Goal: Contribute content: Contribute content

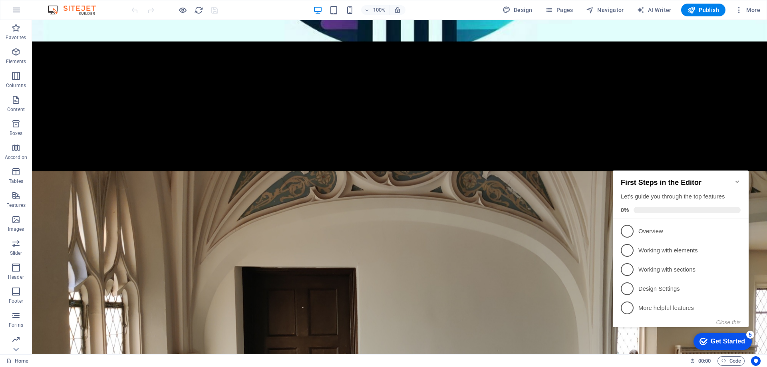
scroll to position [312, 0]
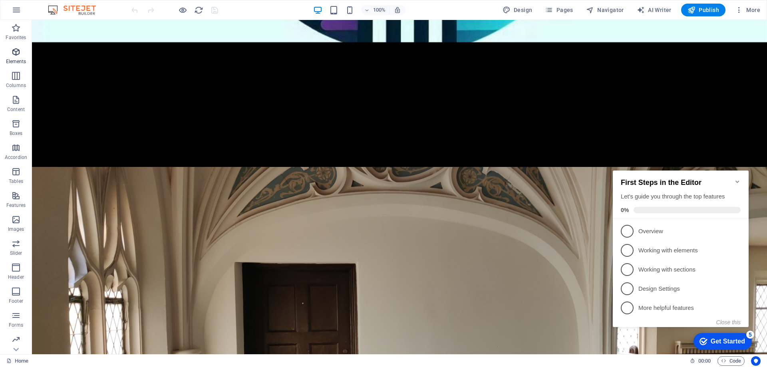
click at [11, 54] on icon "button" at bounding box center [16, 52] width 10 height 10
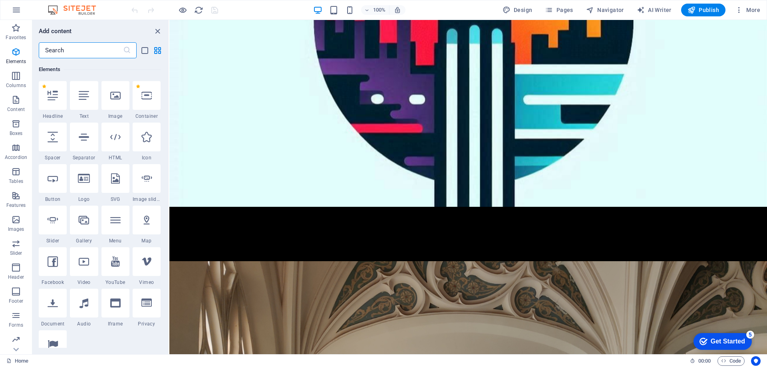
scroll to position [151, 0]
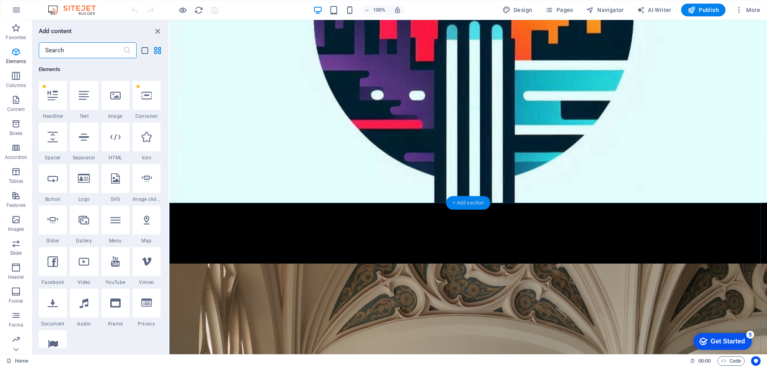
click at [463, 201] on div "+ Add section" at bounding box center [468, 203] width 44 height 14
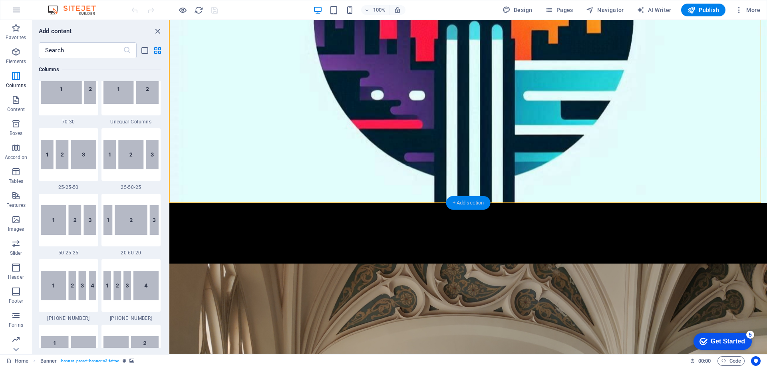
scroll to position [1397, 0]
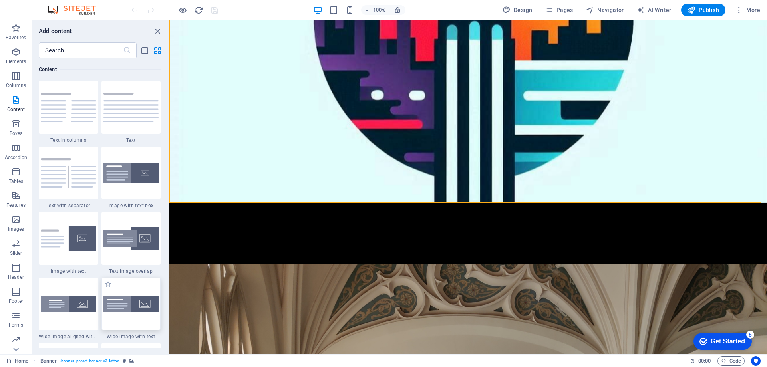
click at [131, 289] on div at bounding box center [130, 303] width 59 height 53
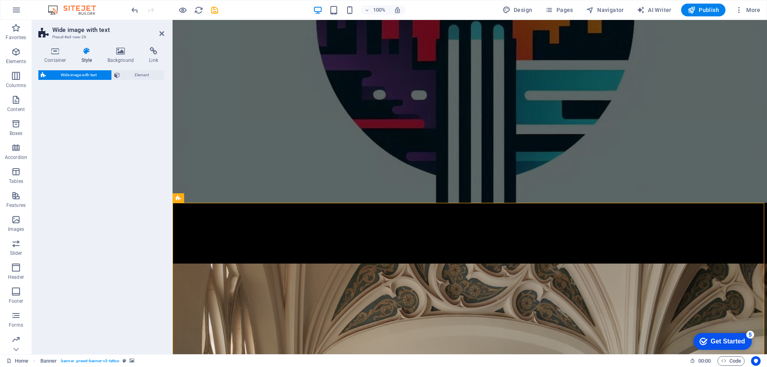
select select "%"
select select "rem"
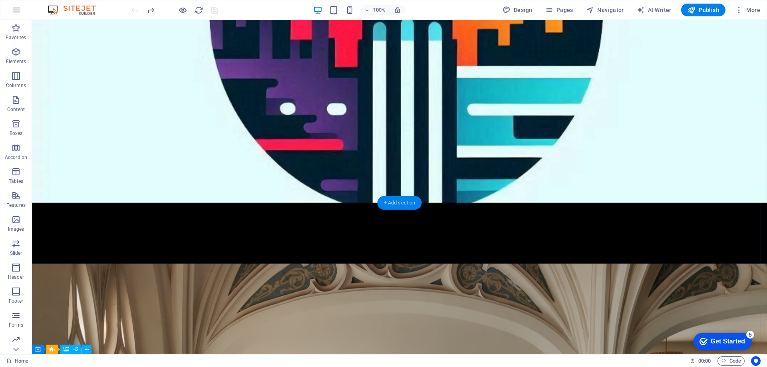
click at [404, 204] on div "+ Add section" at bounding box center [399, 203] width 44 height 14
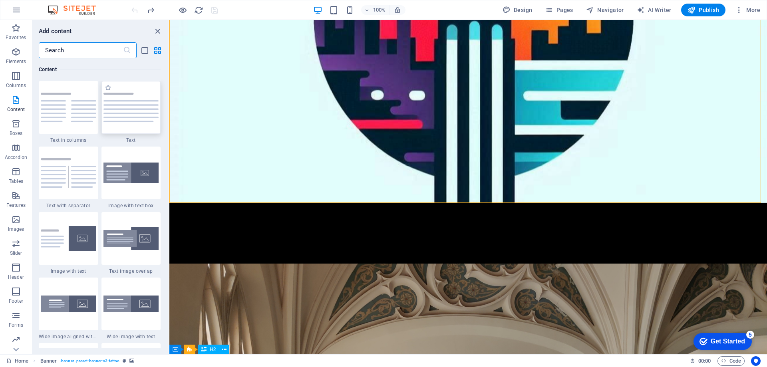
click at [140, 104] on img at bounding box center [130, 108] width 55 height 30
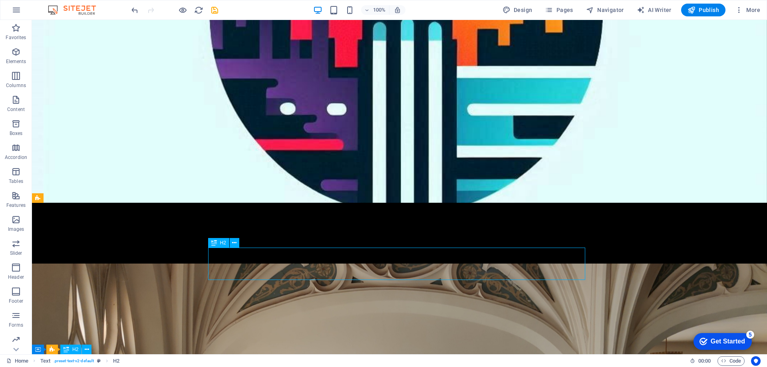
drag, startPoint x: 215, startPoint y: 266, endPoint x: 275, endPoint y: 251, distance: 62.1
click at [232, 244] on icon at bounding box center [234, 243] width 4 height 8
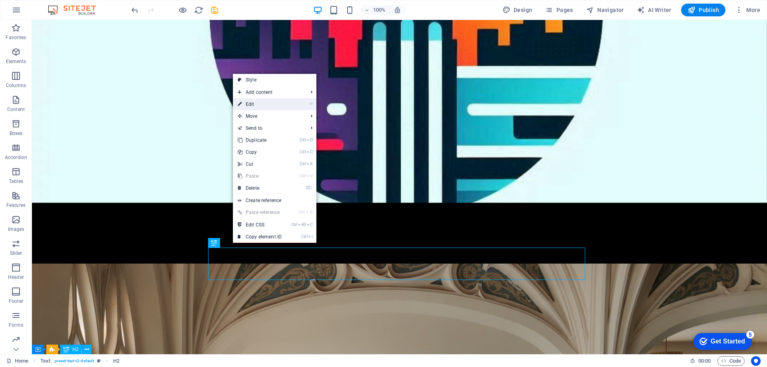
click at [269, 104] on link "⏎ Edit" at bounding box center [260, 104] width 54 height 12
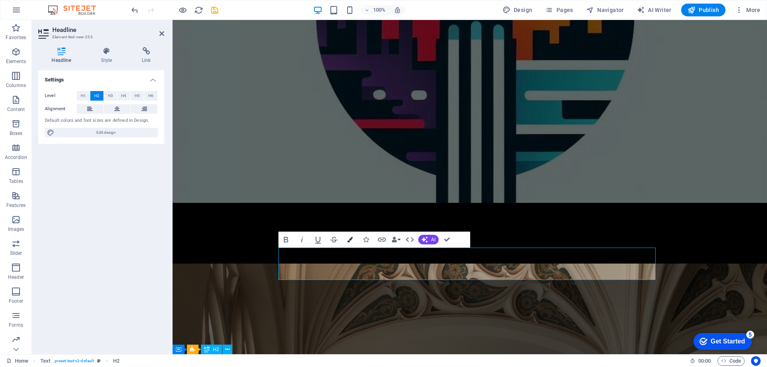
click at [349, 239] on icon "button" at bounding box center [350, 240] width 6 height 6
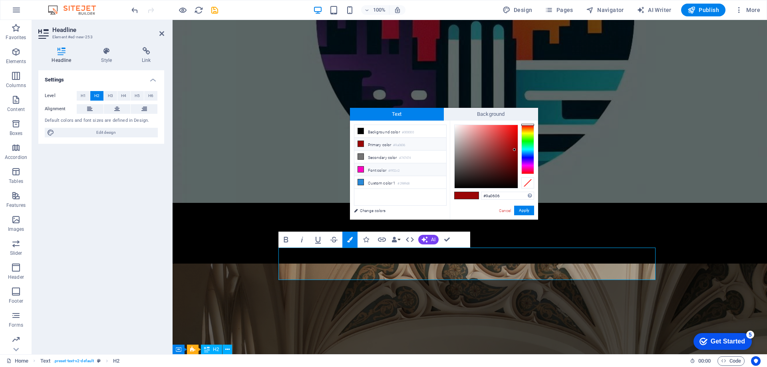
click at [361, 167] on icon at bounding box center [361, 169] width 6 height 6
type input "#ff02c2"
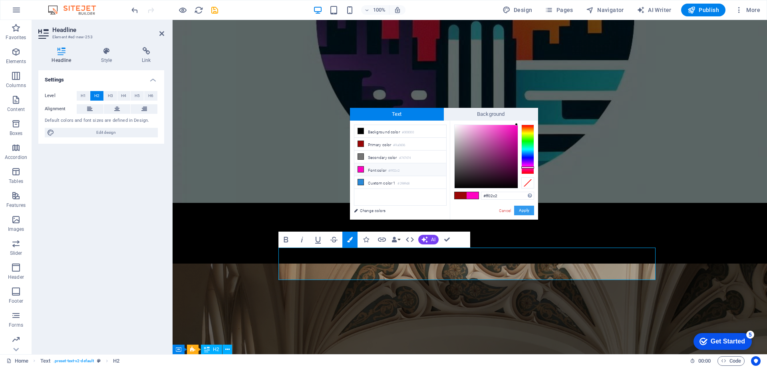
click at [525, 211] on button "Apply" at bounding box center [524, 211] width 20 height 10
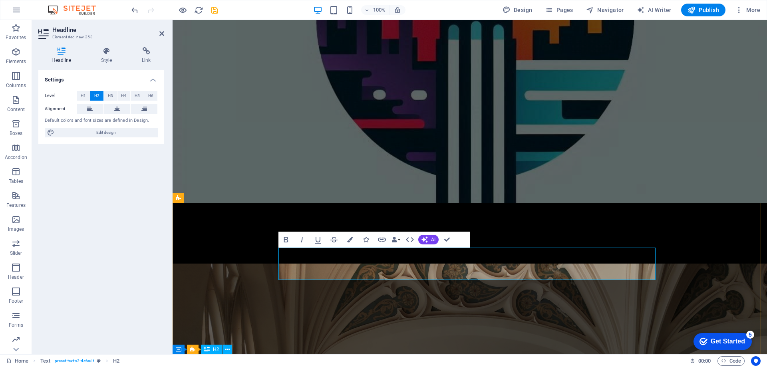
drag, startPoint x: 349, startPoint y: 262, endPoint x: 269, endPoint y: 260, distance: 79.5
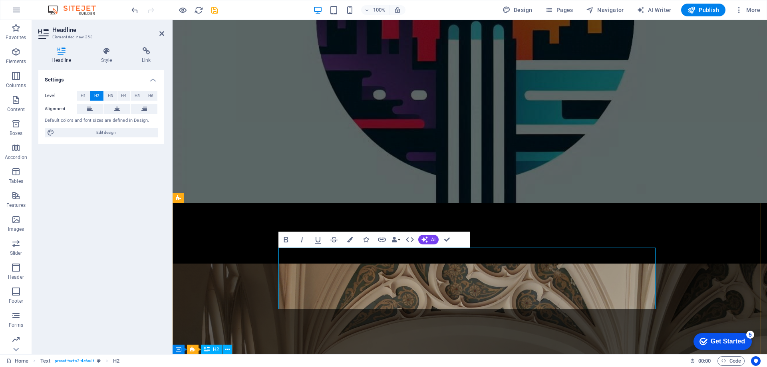
drag, startPoint x: 352, startPoint y: 293, endPoint x: 278, endPoint y: 257, distance: 82.0
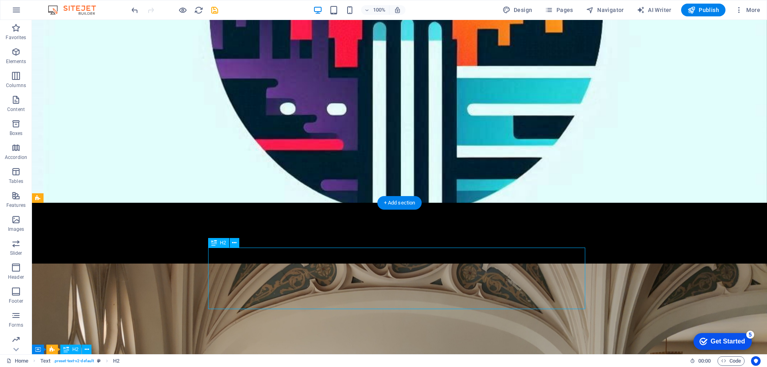
drag, startPoint x: 265, startPoint y: 290, endPoint x: 218, endPoint y: 255, distance: 58.8
click at [235, 241] on icon at bounding box center [234, 243] width 4 height 8
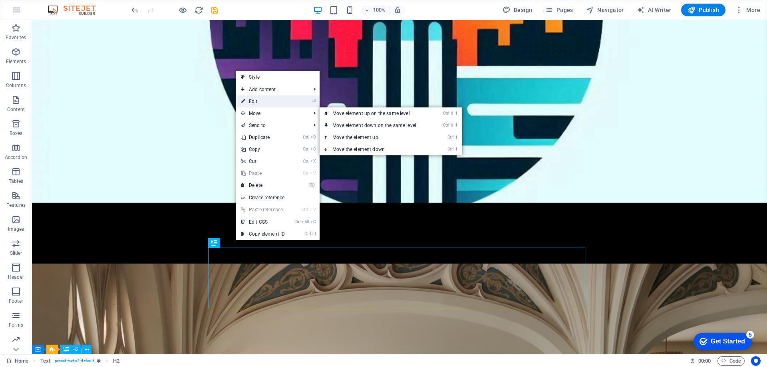
click at [267, 99] on link "⏎ Edit" at bounding box center [263, 101] width 54 height 12
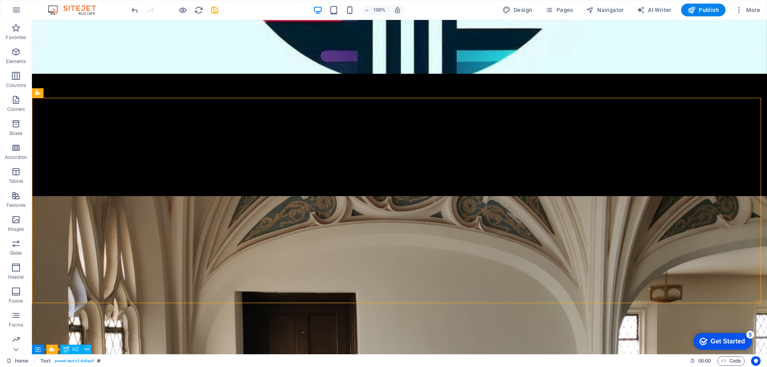
scroll to position [311, 0]
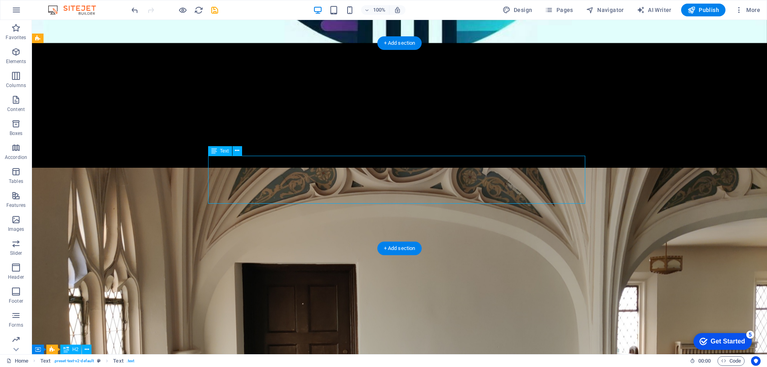
drag, startPoint x: 488, startPoint y: 198, endPoint x: 396, endPoint y: 170, distance: 95.4
click at [242, 145] on icon at bounding box center [243, 144] width 4 height 8
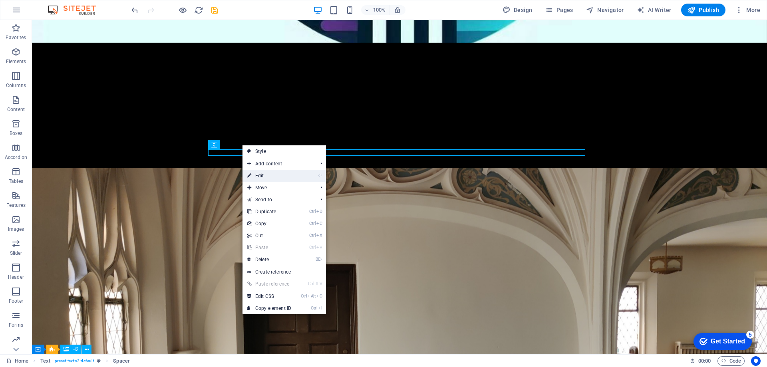
click at [262, 175] on link "⏎ Edit" at bounding box center [269, 176] width 54 height 12
select select "rem"
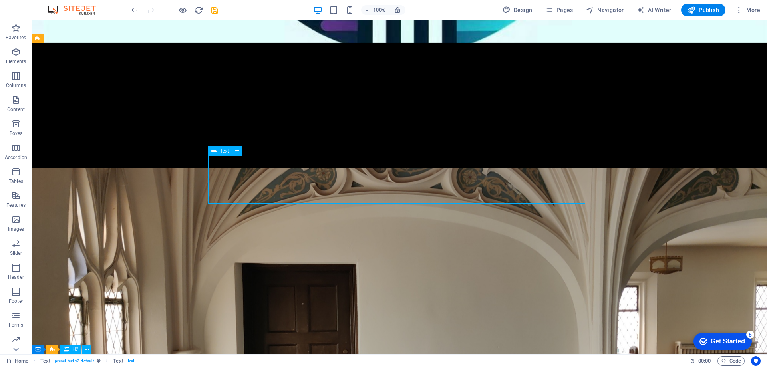
drag, startPoint x: 426, startPoint y: 197, endPoint x: 363, endPoint y: 161, distance: 72.5
drag, startPoint x: 494, startPoint y: 200, endPoint x: 342, endPoint y: 186, distance: 153.2
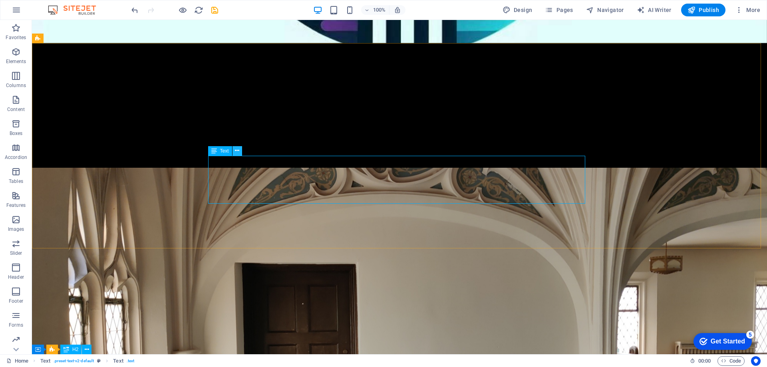
click at [236, 152] on icon at bounding box center [237, 151] width 4 height 8
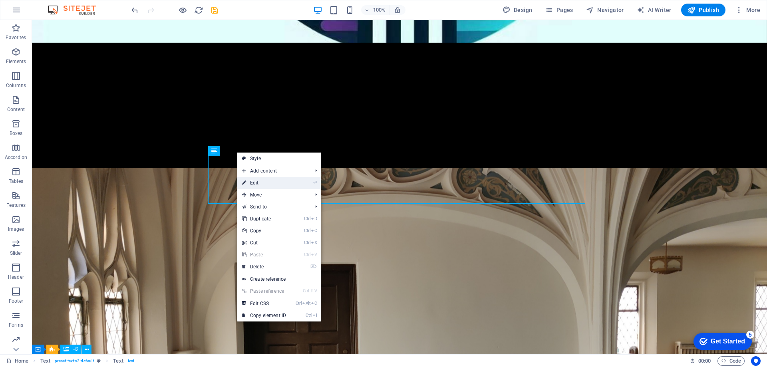
click at [249, 183] on link "⏎ Edit" at bounding box center [264, 183] width 54 height 12
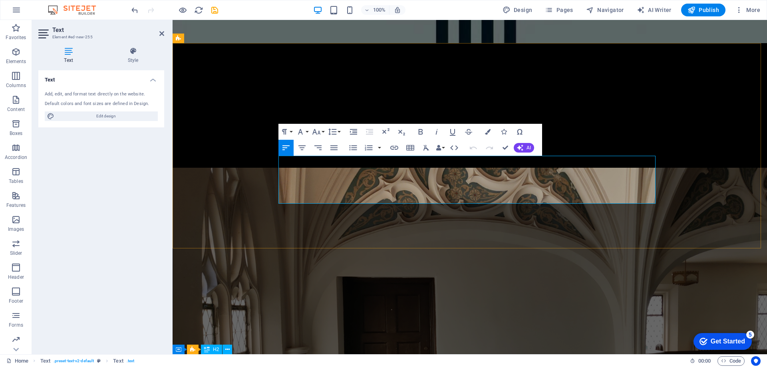
drag, startPoint x: 586, startPoint y: 194, endPoint x: 243, endPoint y: 152, distance: 345.6
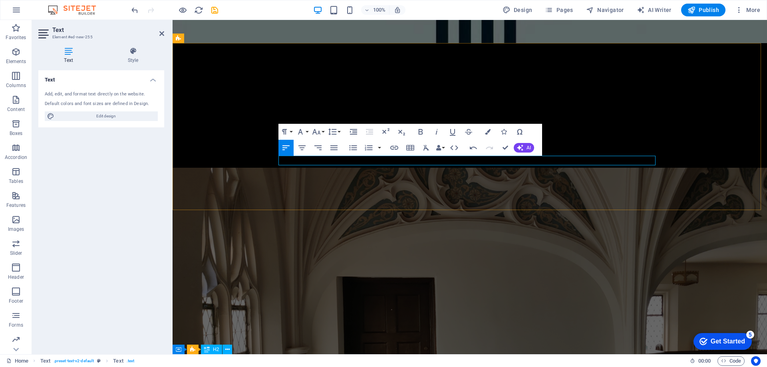
drag, startPoint x: 405, startPoint y: 162, endPoint x: 271, endPoint y: 157, distance: 134.6
click at [307, 131] on button "Font Family" at bounding box center [301, 132] width 15 height 16
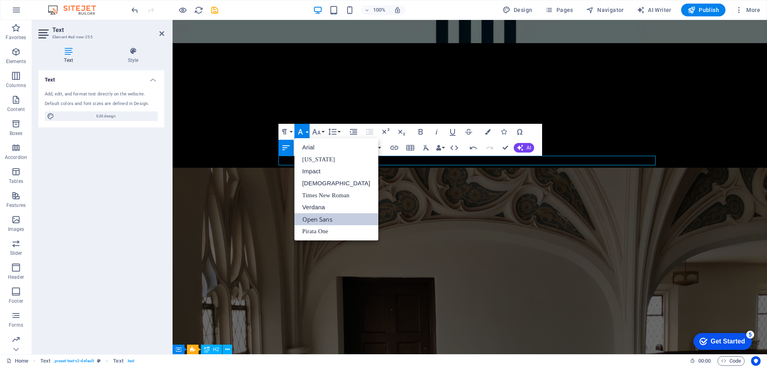
scroll to position [0, 0]
click at [333, 196] on link "Times New Roman" at bounding box center [336, 195] width 84 height 12
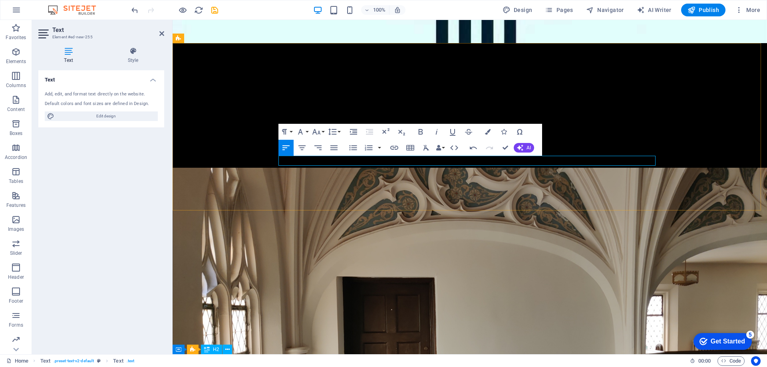
drag, startPoint x: 414, startPoint y: 163, endPoint x: 278, endPoint y: 159, distance: 136.2
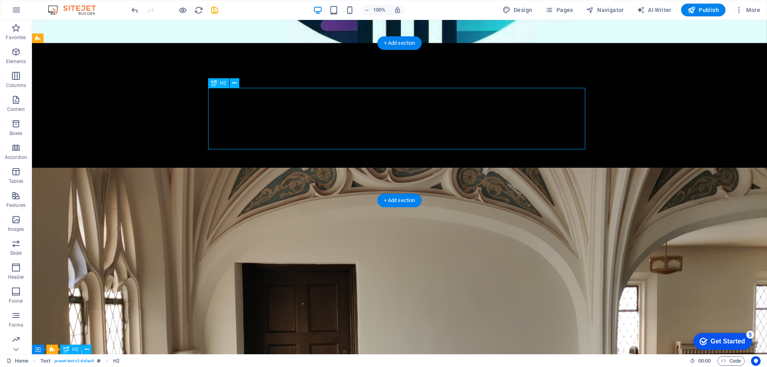
drag, startPoint x: 526, startPoint y: 134, endPoint x: 468, endPoint y: 130, distance: 58.4
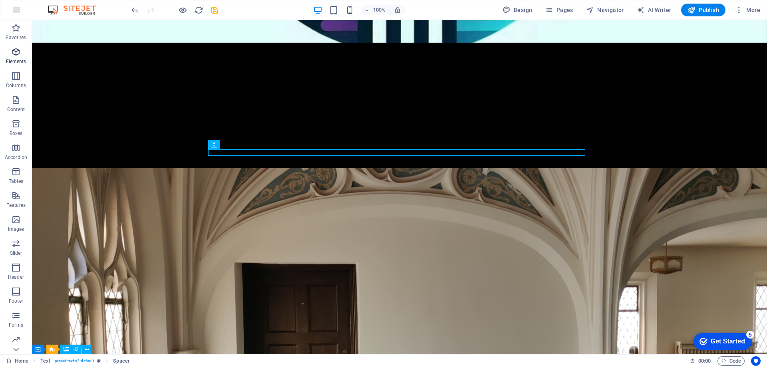
click at [14, 56] on icon "button" at bounding box center [16, 52] width 10 height 10
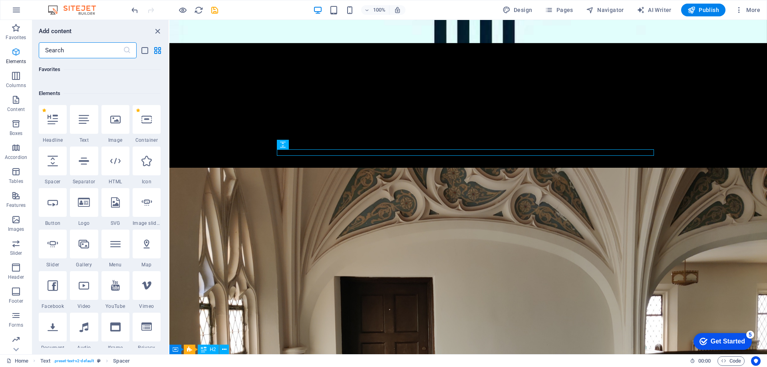
scroll to position [85, 0]
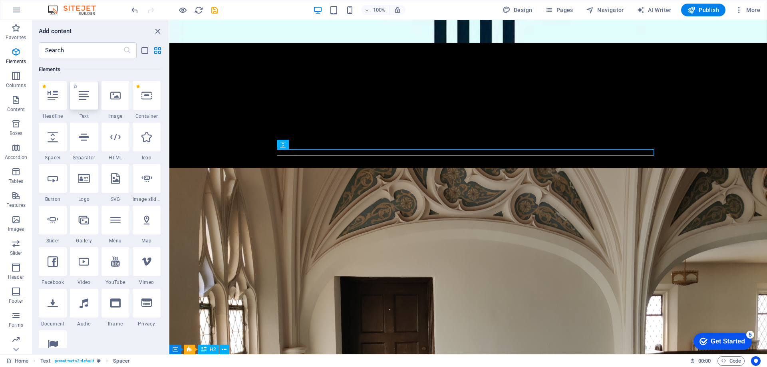
click at [81, 102] on div at bounding box center [84, 95] width 28 height 29
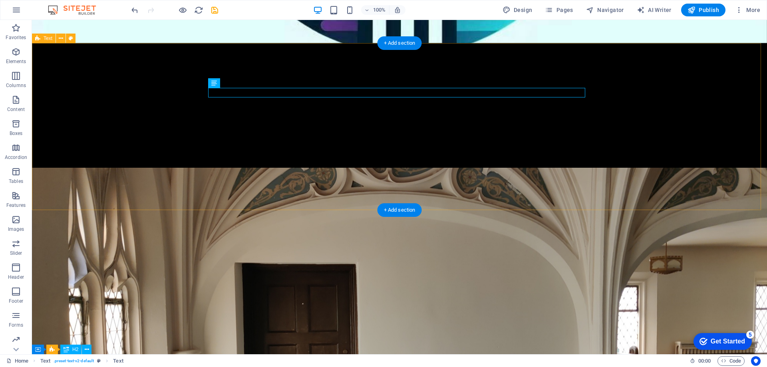
click at [236, 83] on icon at bounding box center [237, 83] width 4 height 8
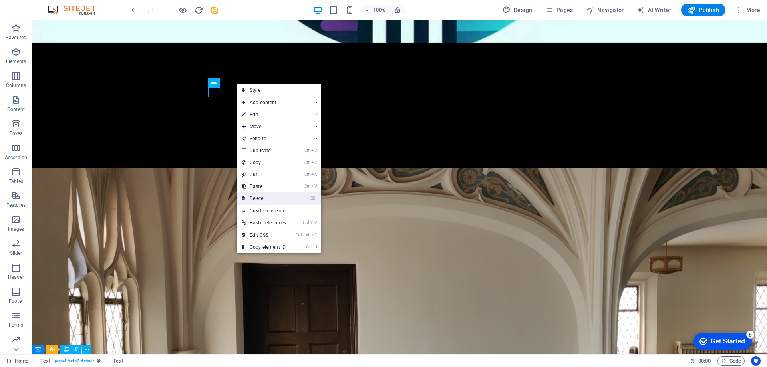
click at [260, 192] on link "⌦ Delete" at bounding box center [264, 198] width 54 height 12
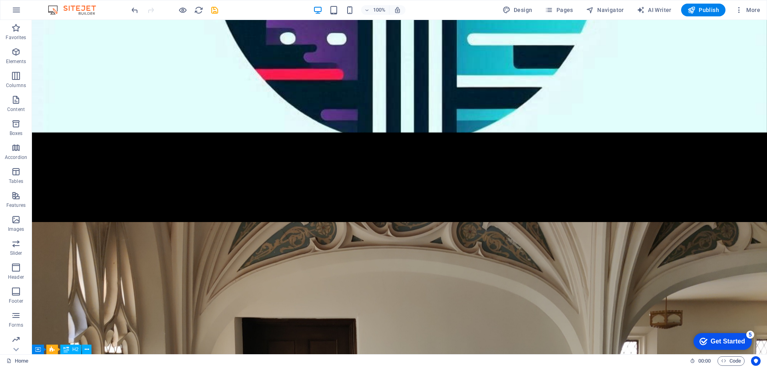
scroll to position [233, 0]
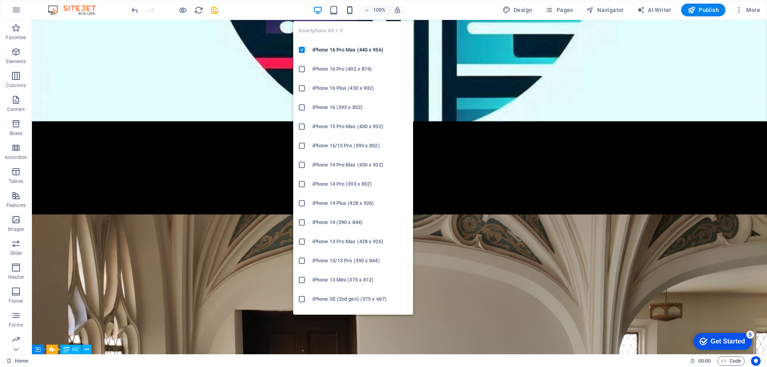
click at [353, 9] on icon "button" at bounding box center [349, 10] width 9 height 9
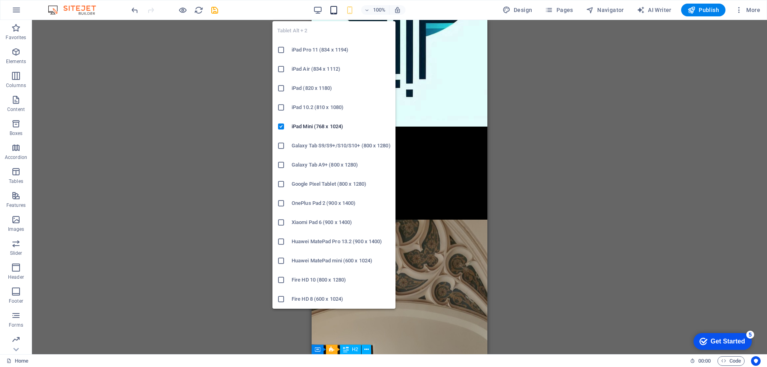
click at [336, 10] on icon "button" at bounding box center [333, 10] width 9 height 9
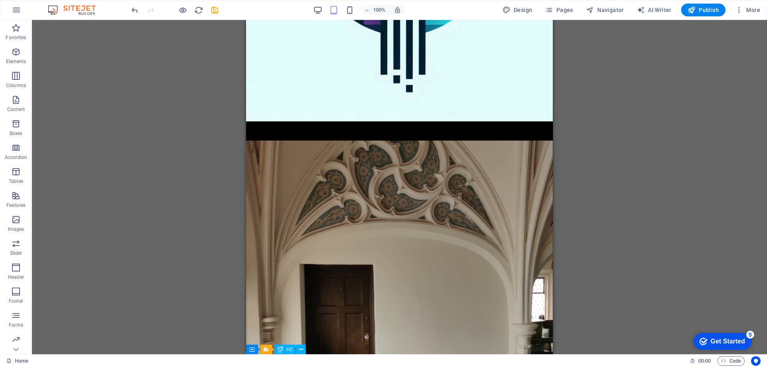
scroll to position [0, 0]
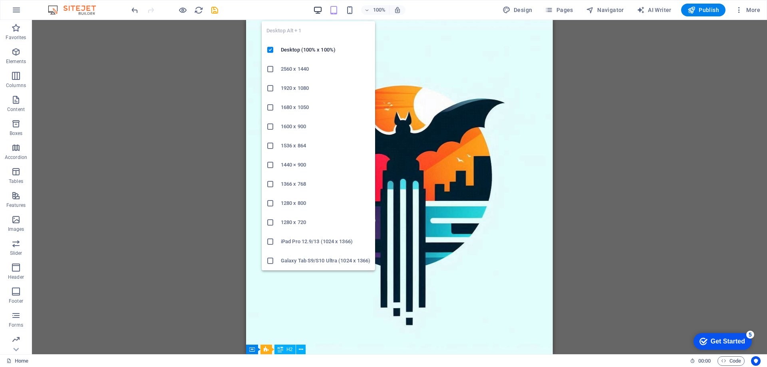
click at [319, 8] on icon "button" at bounding box center [317, 10] width 9 height 9
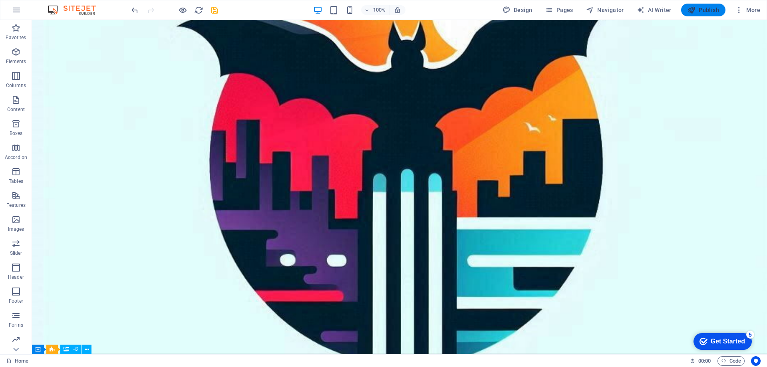
click at [703, 5] on button "Publish" at bounding box center [703, 10] width 44 height 13
